Goal: Transaction & Acquisition: Book appointment/travel/reservation

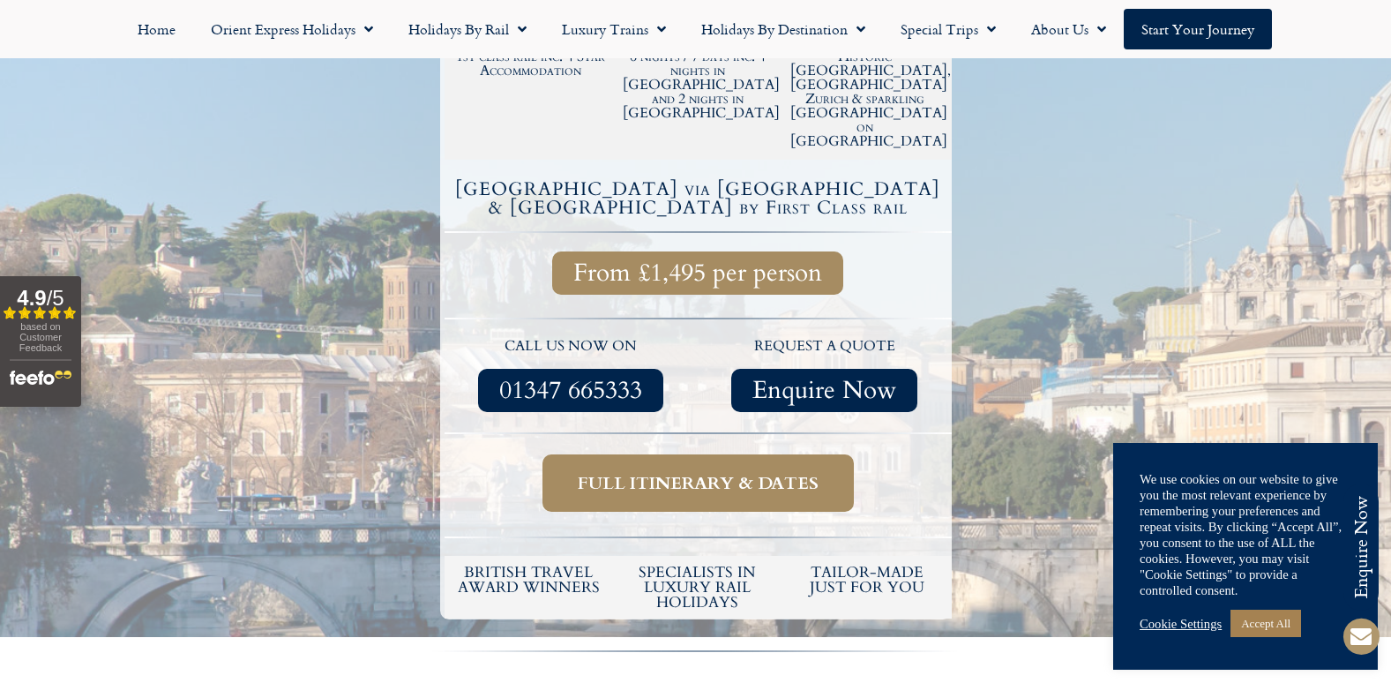
scroll to position [441, 0]
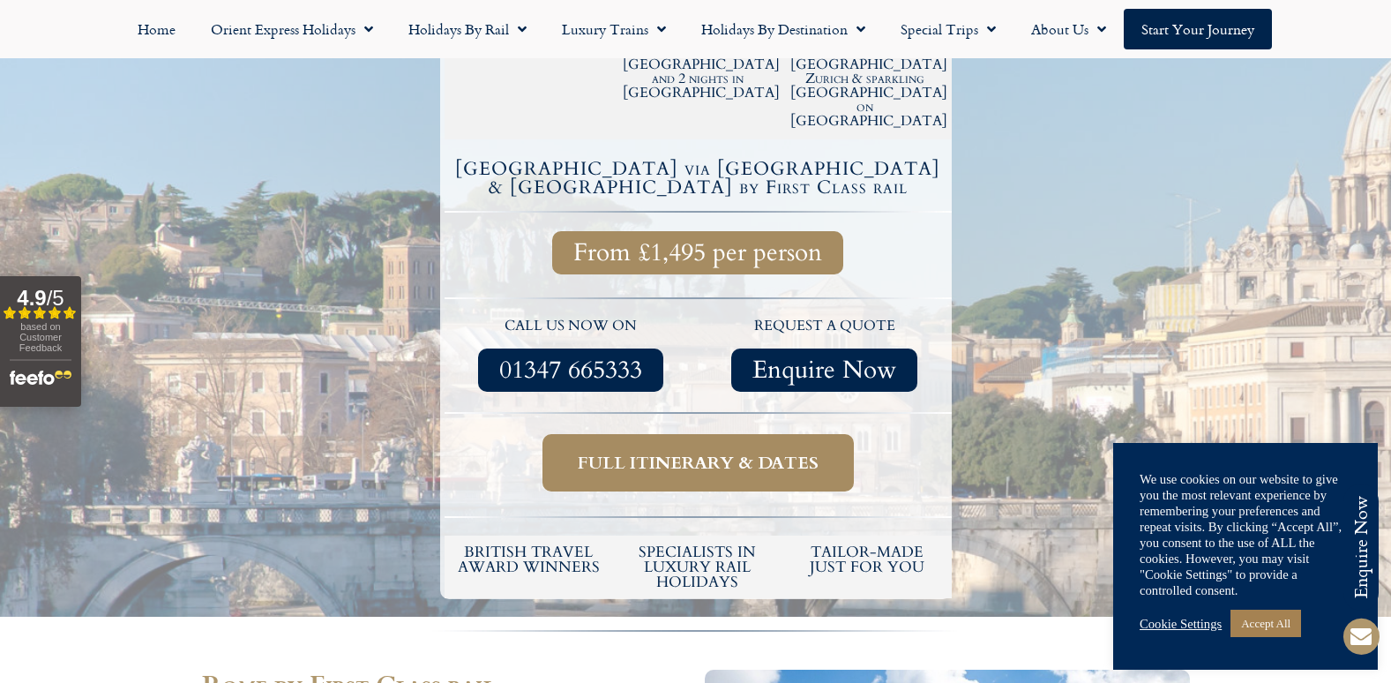
click at [685, 452] on span "Full itinerary & dates" at bounding box center [698, 463] width 241 height 22
click at [723, 452] on span "Full itinerary & dates" at bounding box center [698, 463] width 241 height 22
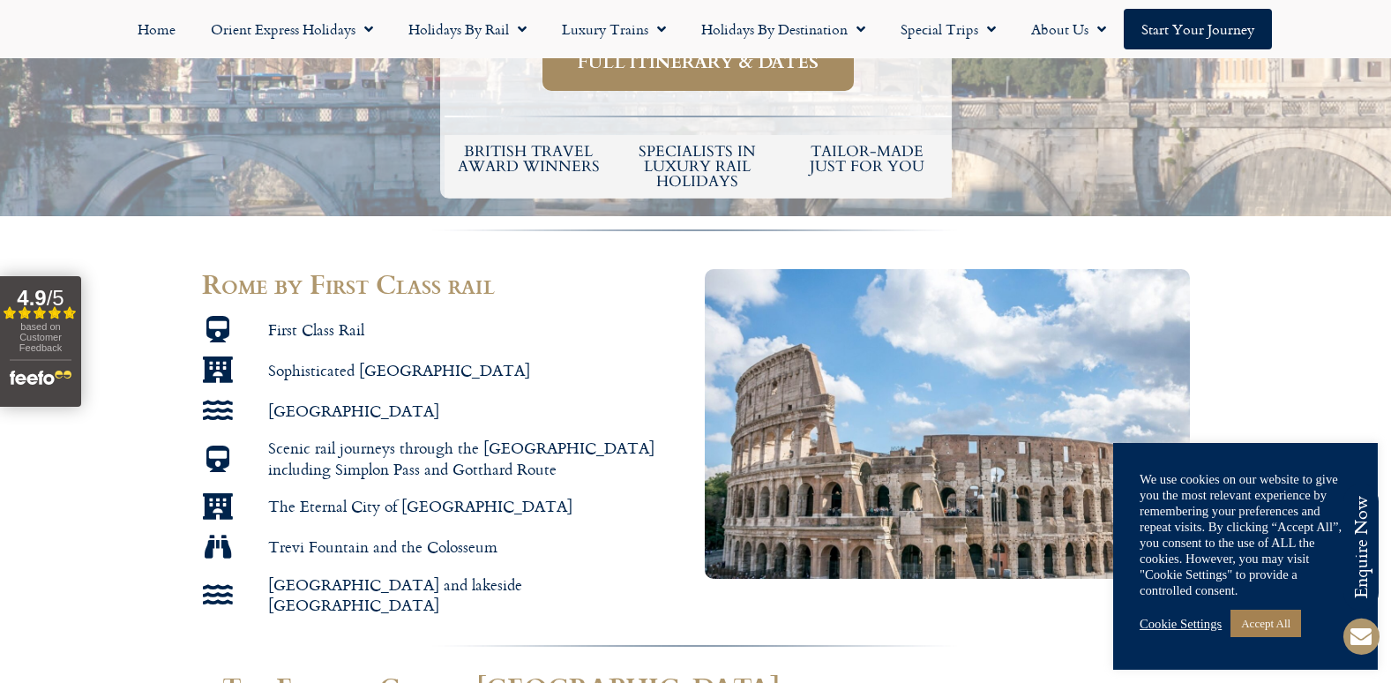
scroll to position [882, 0]
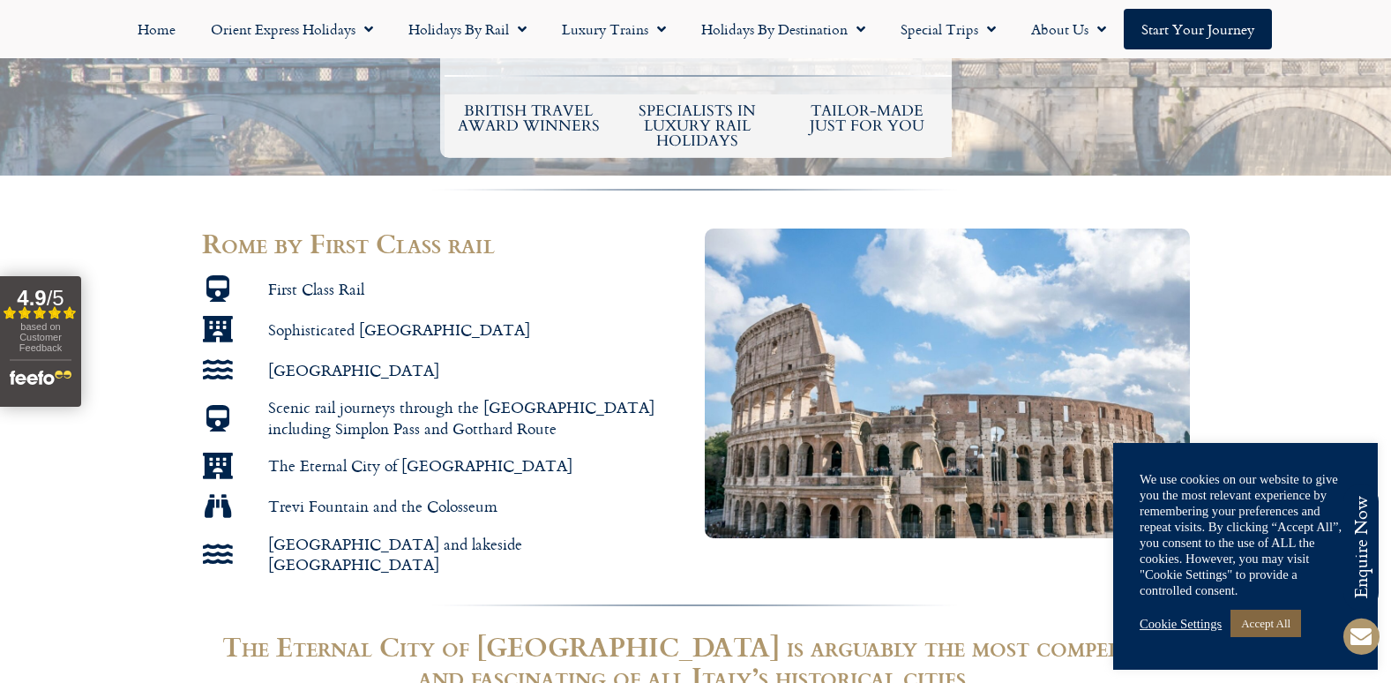
click at [1279, 624] on link "Accept All" at bounding box center [1265, 622] width 71 height 27
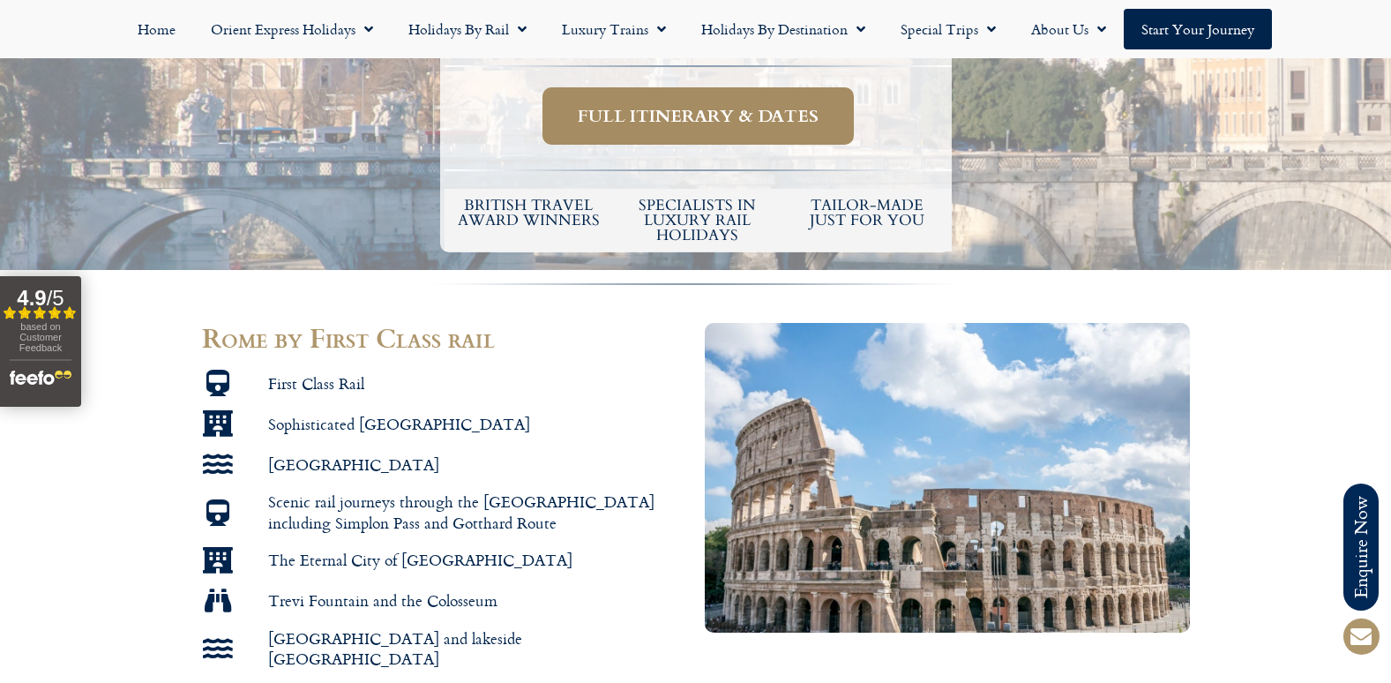
scroll to position [529, 0]
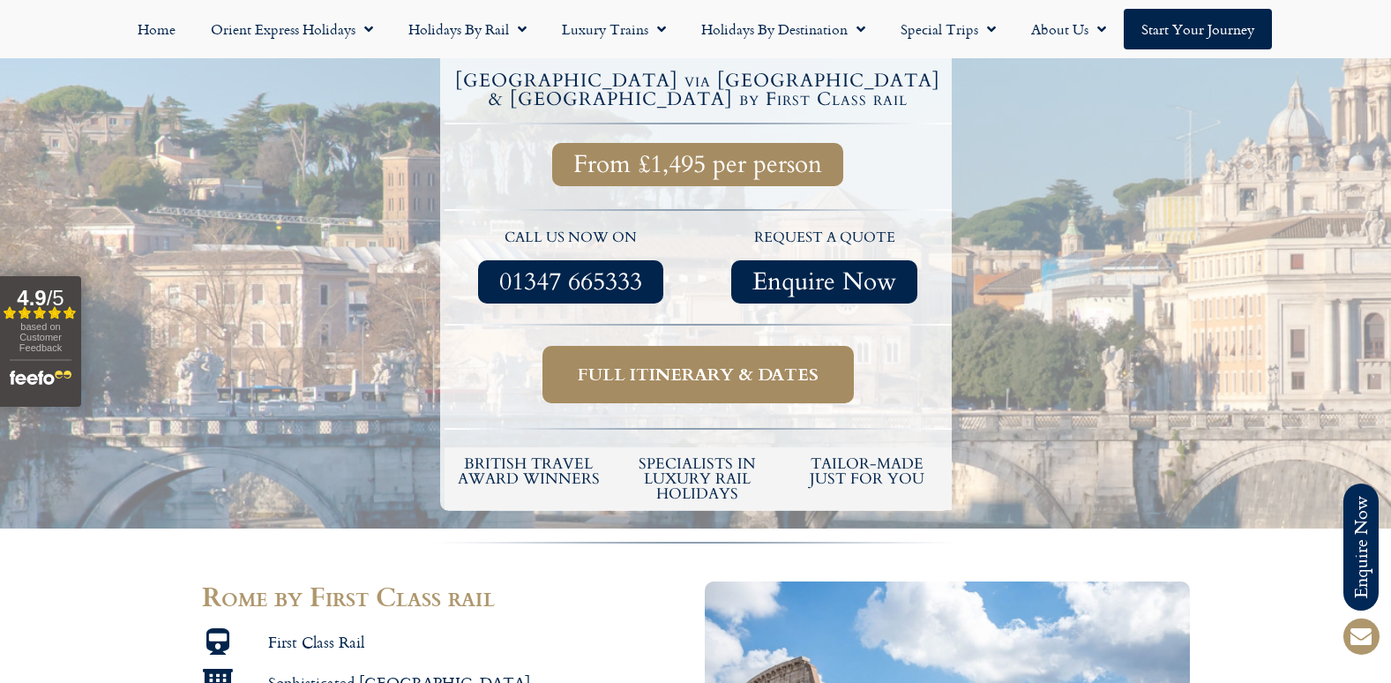
click at [689, 363] on span "Full itinerary & dates" at bounding box center [698, 374] width 241 height 22
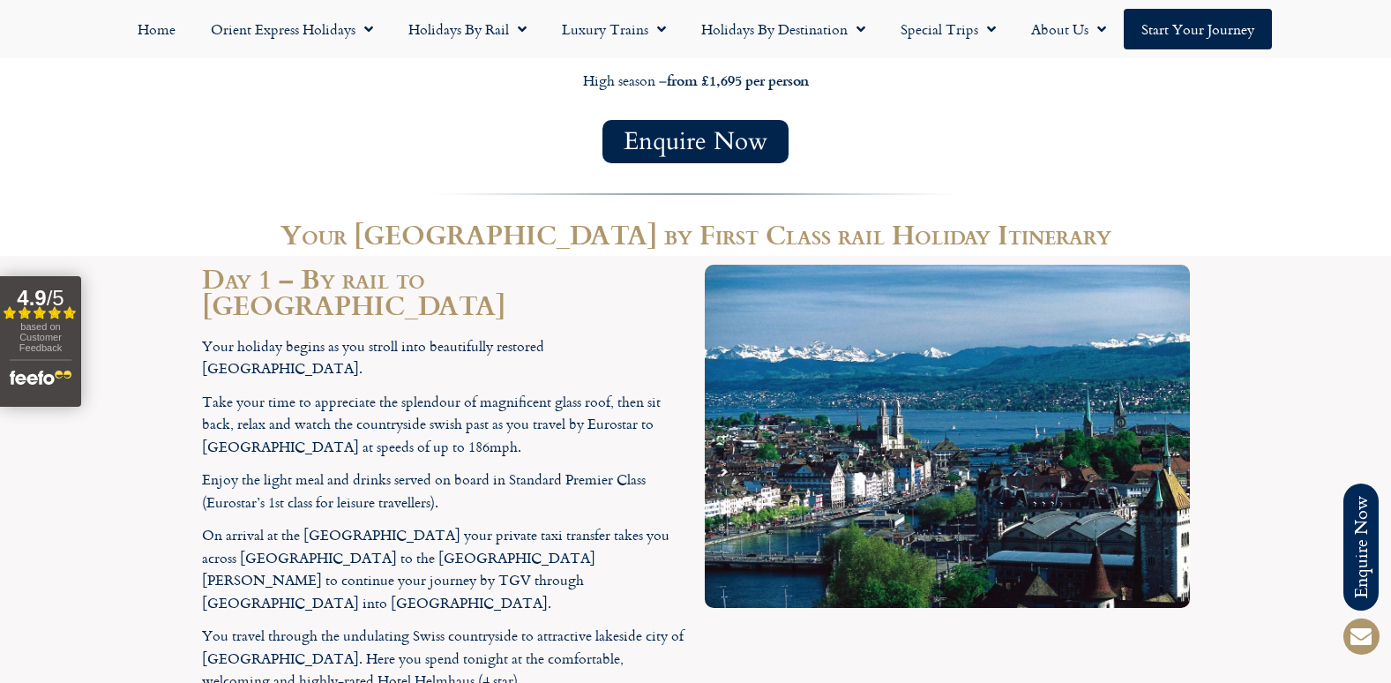
scroll to position [1676, 0]
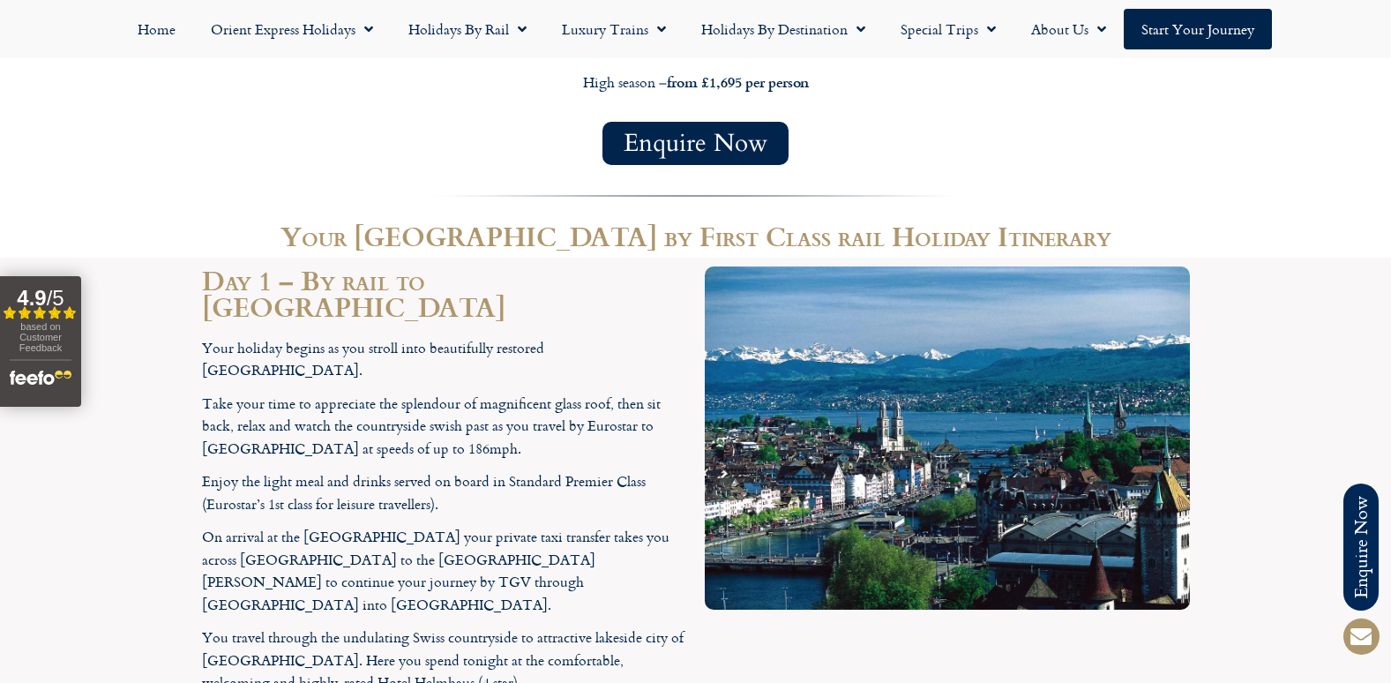
click at [1120, 122] on div "Enquire Now" at bounding box center [696, 143] width 988 height 43
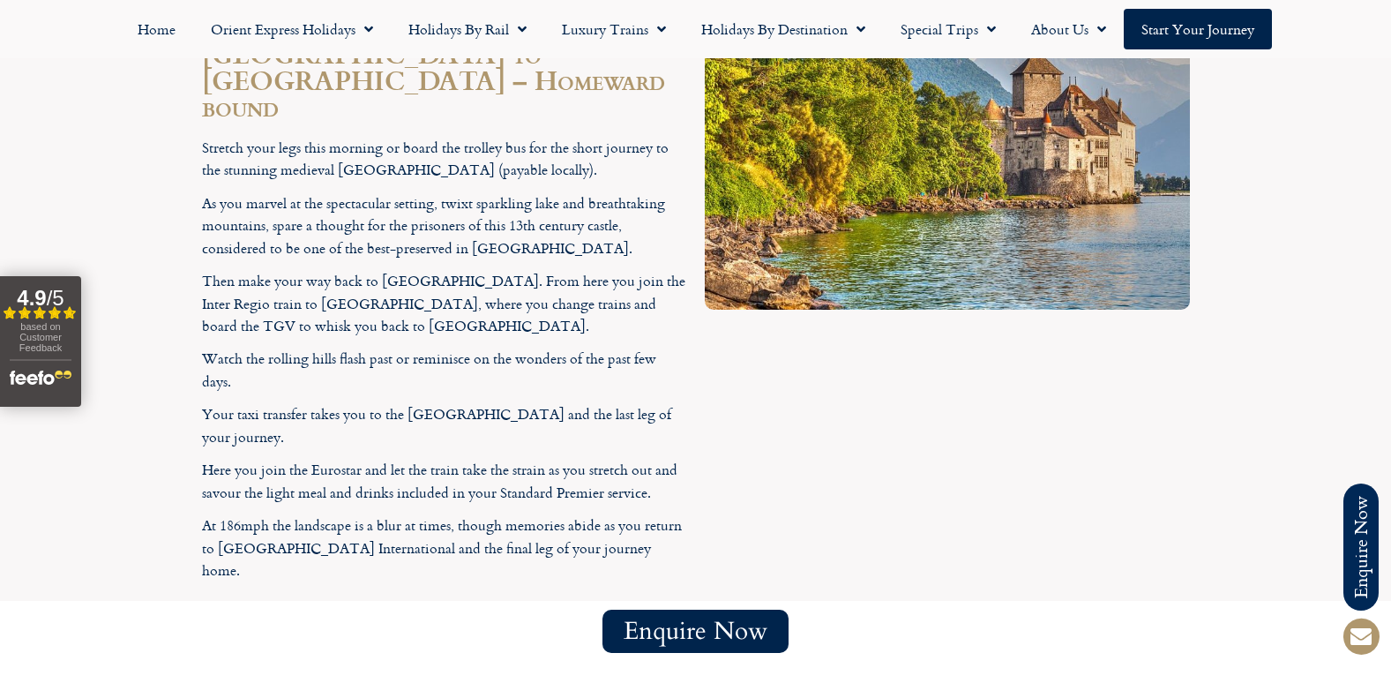
scroll to position [3832, 0]
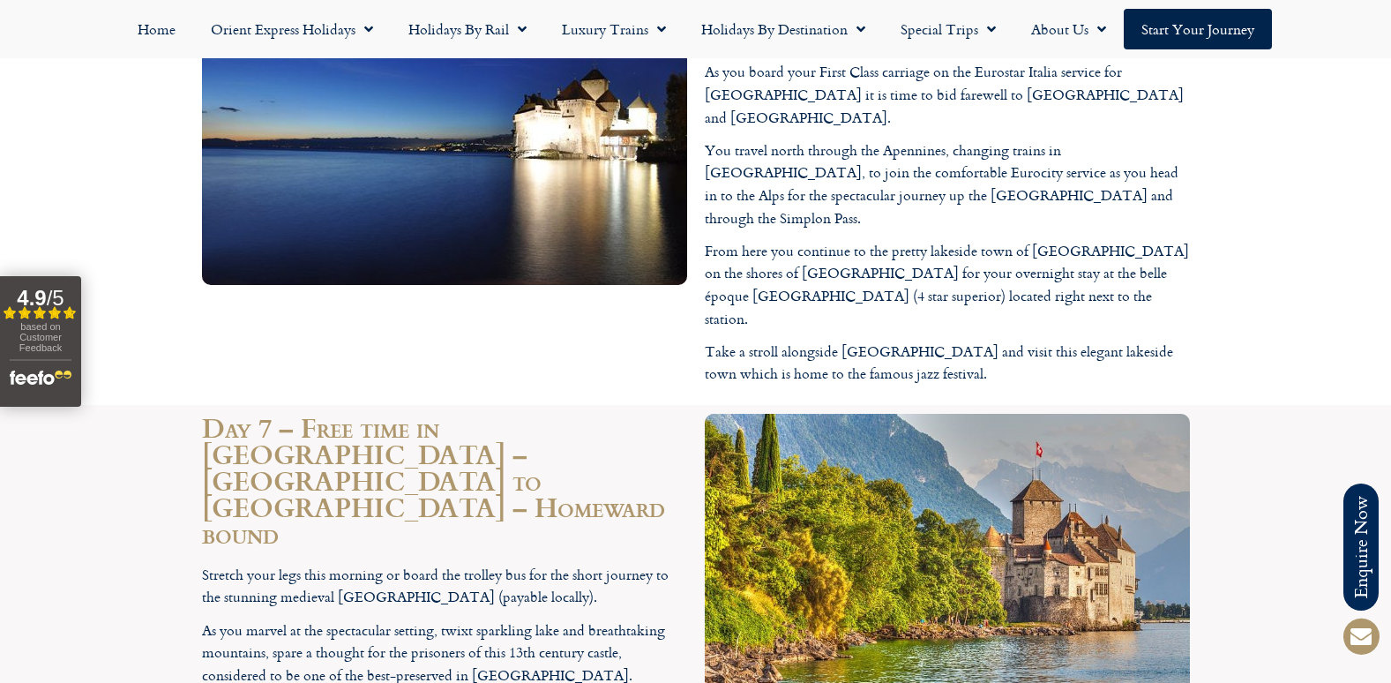
scroll to position [2930, 0]
